Goal: Navigation & Orientation: Find specific page/section

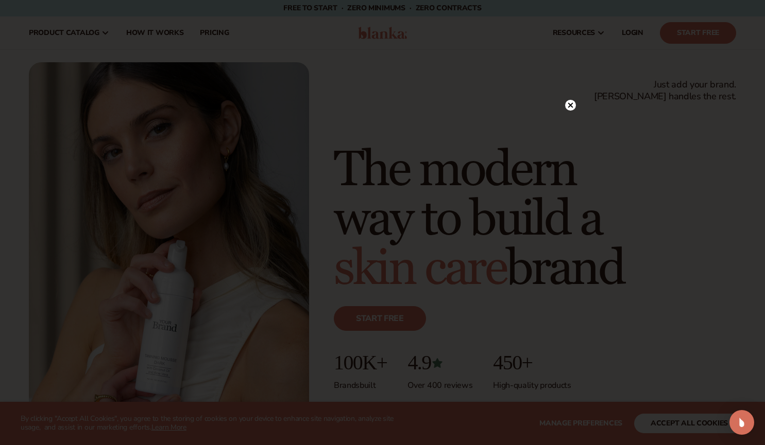
click at [565, 105] on circle at bounding box center [570, 105] width 11 height 11
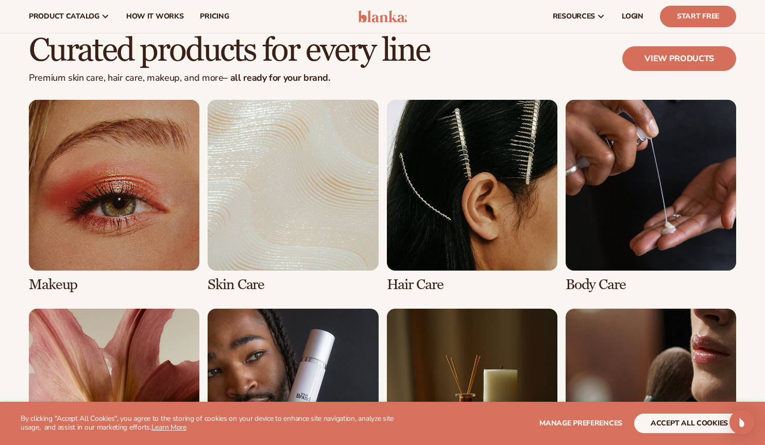
scroll to position [1895, 0]
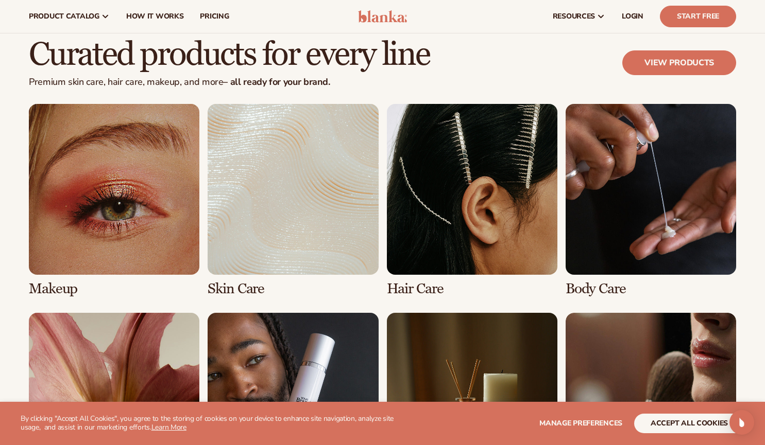
click at [136, 172] on link "1 / 8" at bounding box center [114, 200] width 170 height 193
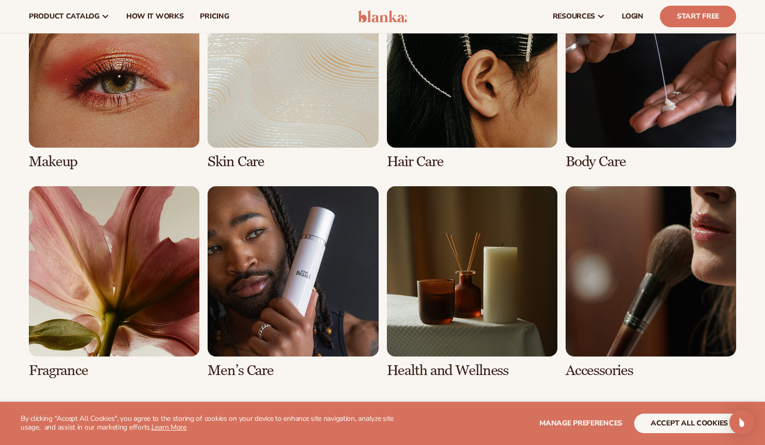
scroll to position [760, 0]
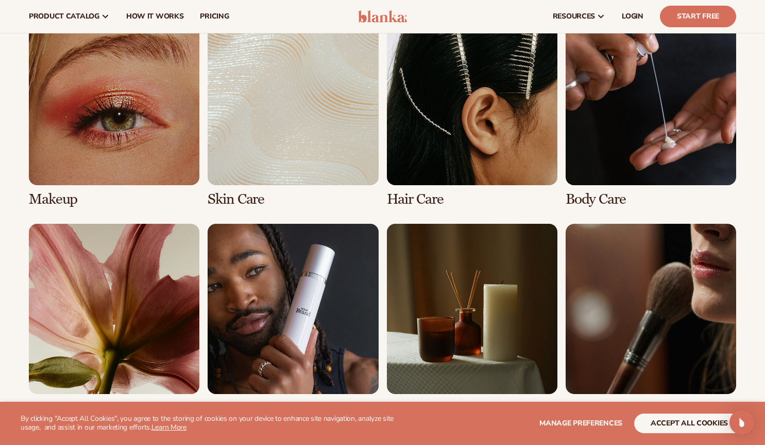
click at [129, 144] on link "1 / 8" at bounding box center [114, 111] width 170 height 193
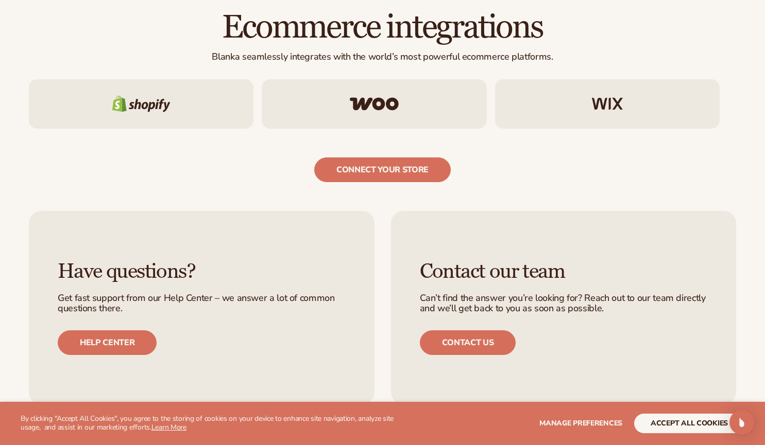
scroll to position [1629, 0]
